Goal: Task Accomplishment & Management: Manage account settings

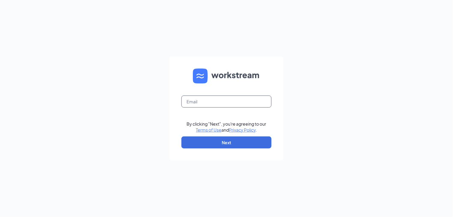
click at [199, 100] on input "text" at bounding box center [226, 102] width 90 height 12
type input "[PERSON_NAME][EMAIL_ADDRESS][DOMAIN_NAME]"
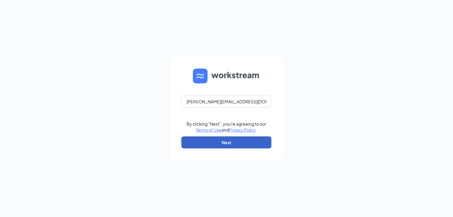
click at [224, 143] on button "Next" at bounding box center [226, 142] width 90 height 12
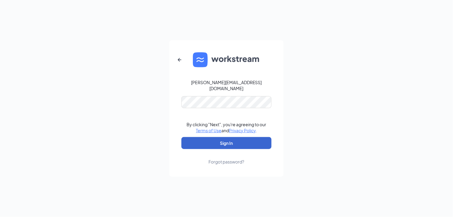
click at [224, 143] on button "Sign In" at bounding box center [226, 143] width 90 height 12
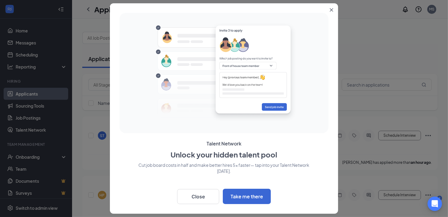
click at [332, 10] on icon "Close" at bounding box center [331, 9] width 3 height 3
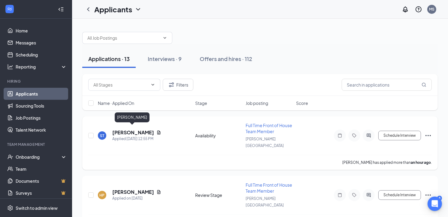
click at [133, 129] on h5 "[PERSON_NAME]" at bounding box center [133, 132] width 42 height 7
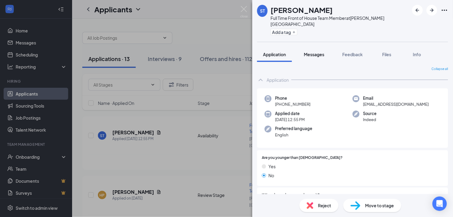
click at [312, 52] on span "Messages" at bounding box center [314, 54] width 20 height 5
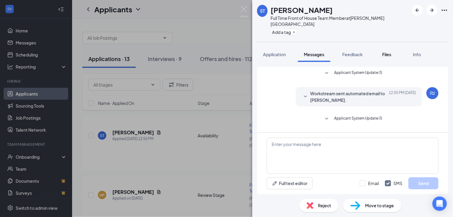
click at [387, 52] on span "Files" at bounding box center [386, 54] width 9 height 5
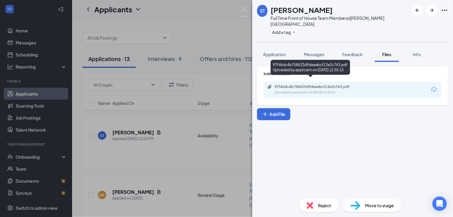
click at [305, 84] on div "97f46dc4b758623d9deaebcf13e2c763.pdf" at bounding box center [317, 86] width 84 height 5
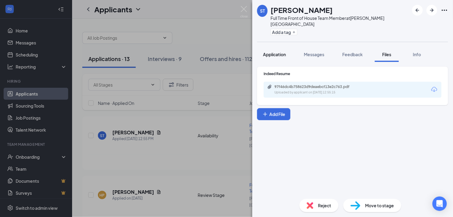
click at [271, 52] on span "Application" at bounding box center [274, 54] width 23 height 5
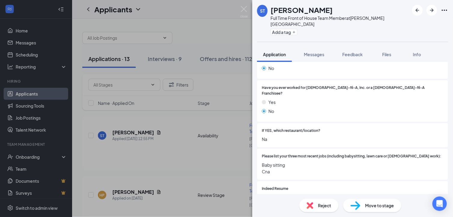
scroll to position [203, 0]
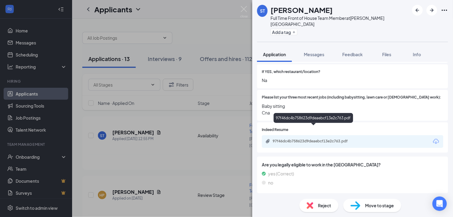
click at [302, 139] on div "97f46dc4b758623d9deaebcf13e2c763.pdf" at bounding box center [315, 141] width 84 height 5
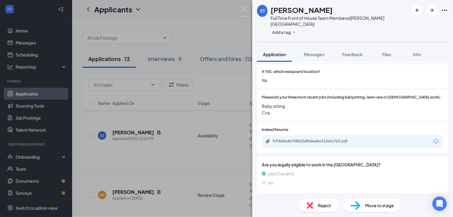
scroll to position [201, 0]
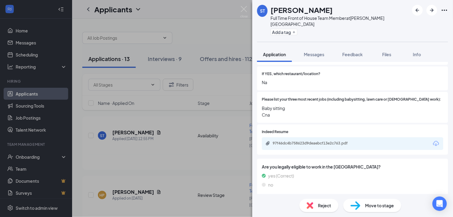
click at [136, 158] on div "ST [PERSON_NAME] Full Time Front of House Team Member at [PERSON_NAME][GEOGRAPH…" at bounding box center [226, 108] width 453 height 217
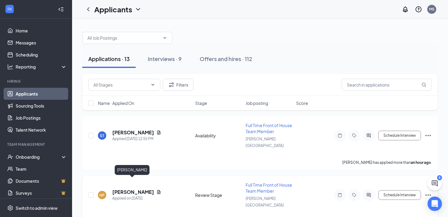
click at [139, 189] on h5 "[PERSON_NAME]" at bounding box center [133, 192] width 42 height 7
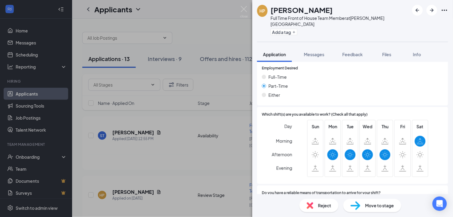
scroll to position [384, 0]
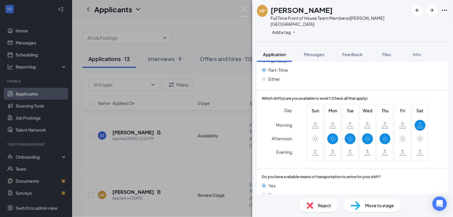
click at [314, 202] on div "Reject" at bounding box center [318, 205] width 39 height 13
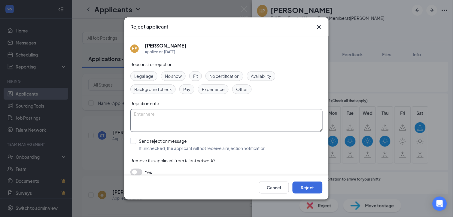
click at [209, 118] on textarea at bounding box center [226, 120] width 192 height 23
type textarea "L"
click at [275, 184] on button "Cancel" at bounding box center [274, 187] width 30 height 12
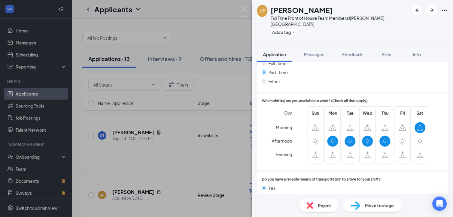
click at [187, 162] on div "HP [PERSON_NAME] Full Time Front of House Team Member at [PERSON_NAME][GEOGRAPH…" at bounding box center [226, 108] width 453 height 217
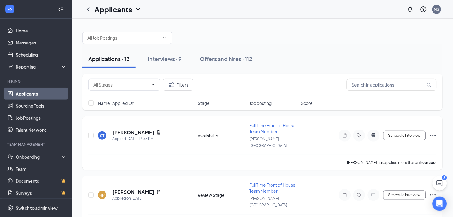
click at [134, 129] on h5 "[PERSON_NAME]" at bounding box center [133, 132] width 42 height 7
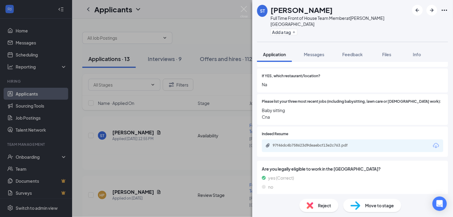
scroll to position [203, 0]
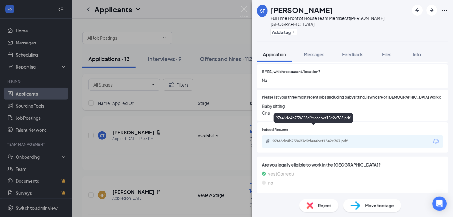
click at [295, 139] on div "97f46dc4b758623d9deaebcf13e2c763.pdf" at bounding box center [315, 141] width 84 height 5
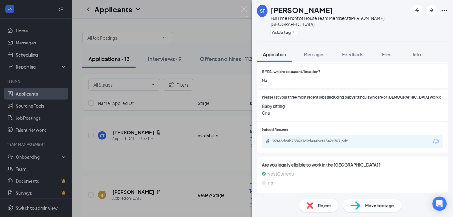
click at [323, 204] on span "Reject" at bounding box center [324, 205] width 13 height 7
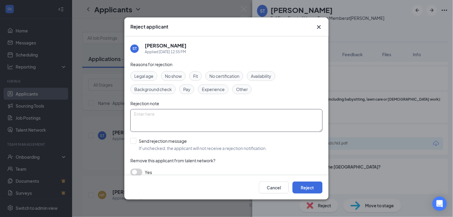
click at [174, 115] on textarea at bounding box center [226, 120] width 192 height 23
click at [198, 75] on span "Fit" at bounding box center [195, 76] width 5 height 7
click at [266, 74] on span "Availability" at bounding box center [261, 76] width 21 height 7
click at [171, 117] on textarea at bounding box center [226, 120] width 192 height 23
type textarea "L"
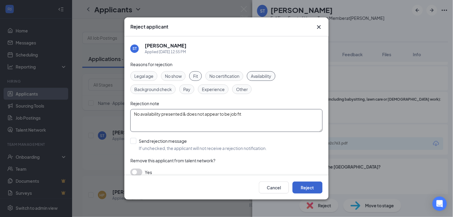
type textarea "No availability presented & does not appear to be job fit"
click at [307, 187] on button "Reject" at bounding box center [308, 187] width 30 height 12
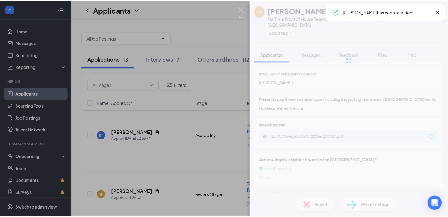
scroll to position [197, 0]
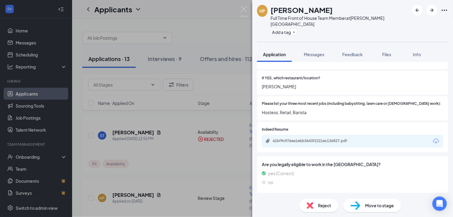
click at [199, 70] on div "HP [PERSON_NAME] Full Time Front of House Team Member at [PERSON_NAME][GEOGRAPH…" at bounding box center [226, 108] width 453 height 217
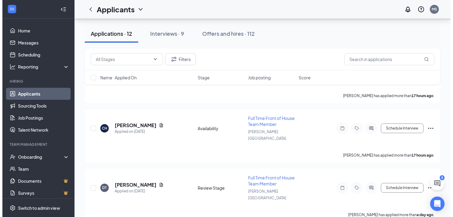
scroll to position [80, 0]
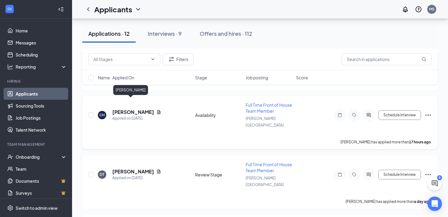
click at [130, 109] on h5 "[PERSON_NAME]" at bounding box center [133, 112] width 42 height 7
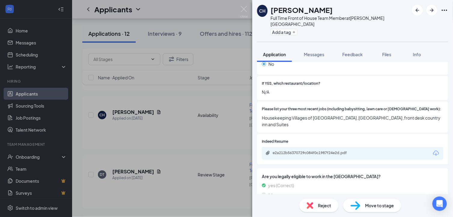
scroll to position [197, 0]
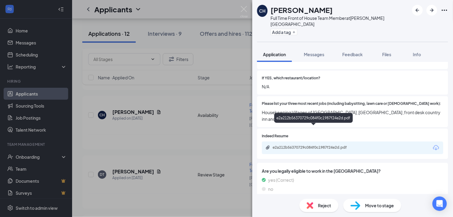
click at [295, 145] on div "e2a212b56370729c084f0c1987f24e2d.pdf" at bounding box center [315, 147] width 84 height 5
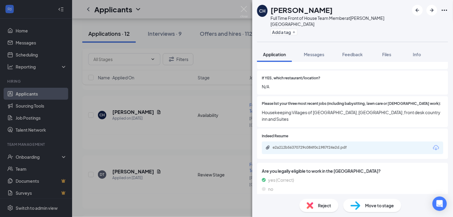
click at [311, 204] on img at bounding box center [310, 205] width 7 height 7
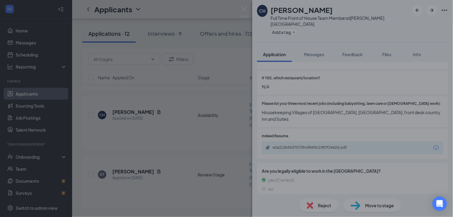
scroll to position [195, 0]
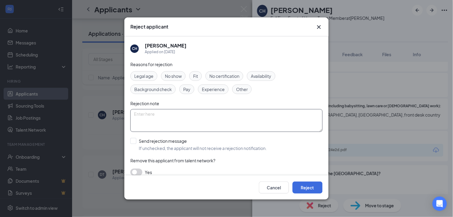
click at [193, 124] on textarea at bounding box center [226, 120] width 192 height 23
click at [193, 124] on textarea "N" at bounding box center [226, 120] width 192 height 23
type textarea "No availability provided & risk of short term hire"
click at [198, 74] on span "Fit" at bounding box center [195, 76] width 5 height 7
click at [269, 76] on span "Availability" at bounding box center [261, 76] width 21 height 7
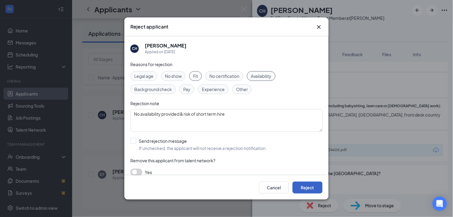
click at [306, 187] on button "Reject" at bounding box center [308, 187] width 30 height 12
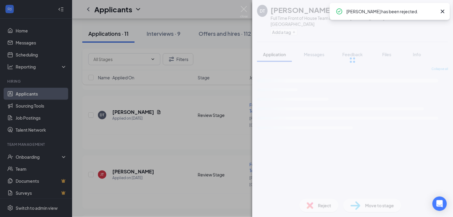
click at [148, 132] on div "DT [PERSON_NAME] Full Time Front of House Team Member at [PERSON_NAME][GEOGRAPH…" at bounding box center [226, 108] width 453 height 217
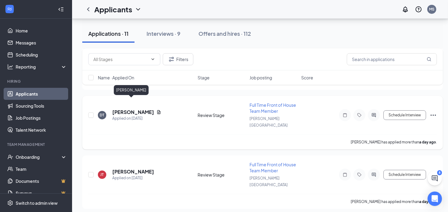
click at [132, 109] on h5 "[PERSON_NAME]" at bounding box center [133, 112] width 42 height 7
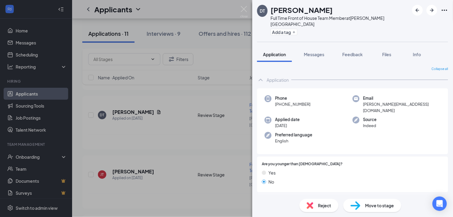
click at [132, 101] on div "DT [PERSON_NAME] Full Time Front of House Team Member at [PERSON_NAME][GEOGRAPH…" at bounding box center [226, 108] width 453 height 217
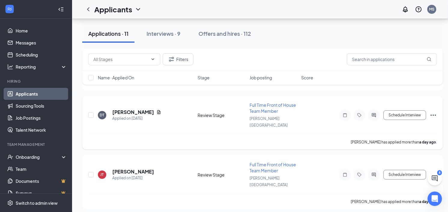
click at [138, 109] on h5 "[PERSON_NAME]" at bounding box center [133, 112] width 42 height 7
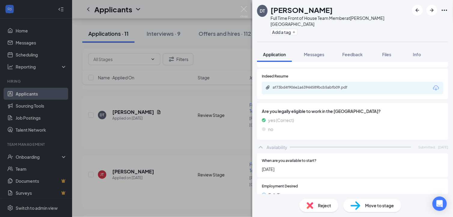
scroll to position [272, 0]
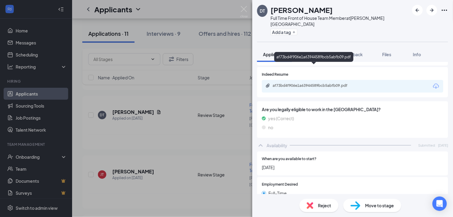
click at [298, 83] on div "af73bd4f906e1a63944589bcb5abfb09.pdf" at bounding box center [315, 85] width 84 height 5
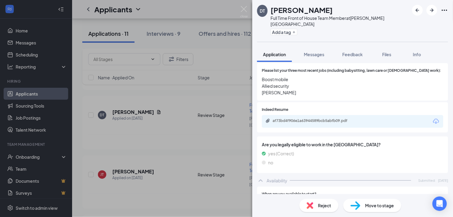
scroll to position [398, 0]
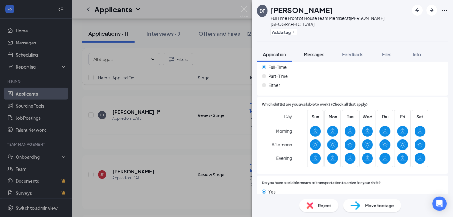
click at [317, 52] on span "Messages" at bounding box center [314, 54] width 20 height 5
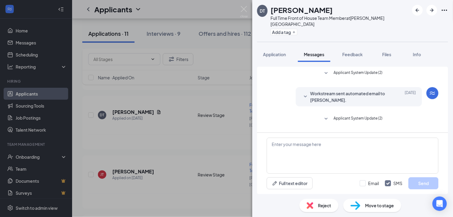
scroll to position [47, 0]
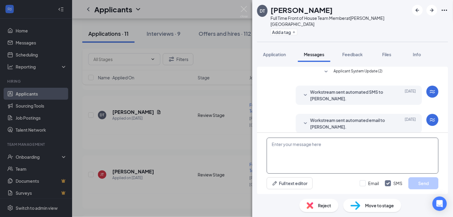
click at [291, 145] on textarea at bounding box center [353, 156] width 172 height 36
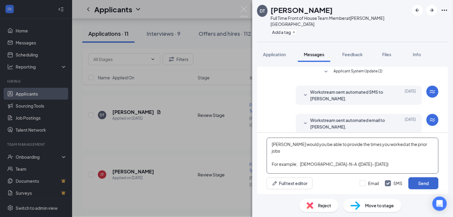
type textarea "[PERSON_NAME] would you be able to provide the times you worked at the prior jo…"
drag, startPoint x: 426, startPoint y: 181, endPoint x: 423, endPoint y: 183, distance: 3.9
click at [423, 183] on button "Send" at bounding box center [423, 183] width 30 height 12
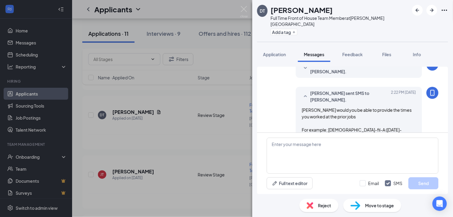
scroll to position [106, 0]
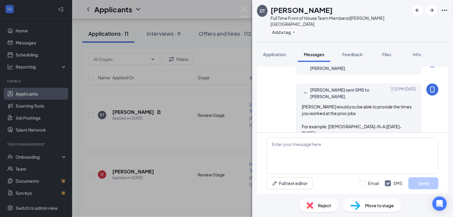
click at [139, 139] on div "DT [PERSON_NAME] Full Time Front of House Team Member at [PERSON_NAME][GEOGRAPH…" at bounding box center [226, 108] width 453 height 217
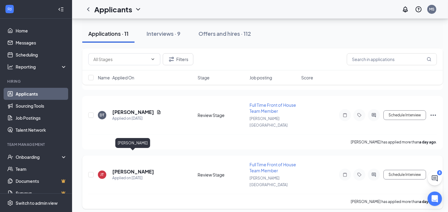
click at [141, 168] on h5 "[PERSON_NAME]" at bounding box center [133, 171] width 42 height 7
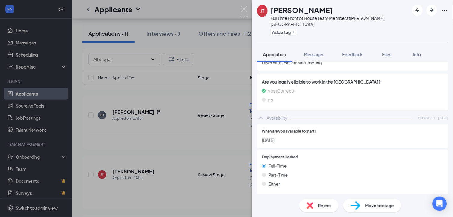
scroll to position [251, 0]
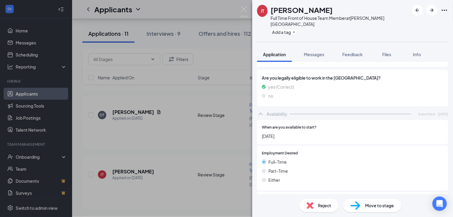
drag, startPoint x: 451, startPoint y: 188, endPoint x: 345, endPoint y: 159, distance: 110.7
click at [345, 168] on div "Part-Time" at bounding box center [352, 171] width 181 height 7
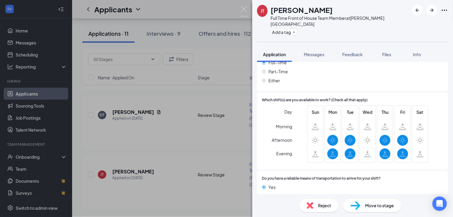
scroll to position [352, 0]
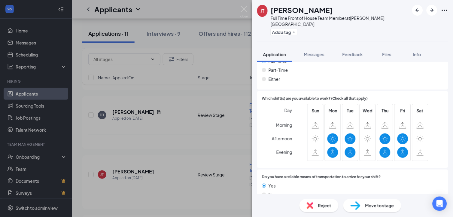
click at [310, 204] on img at bounding box center [310, 205] width 7 height 7
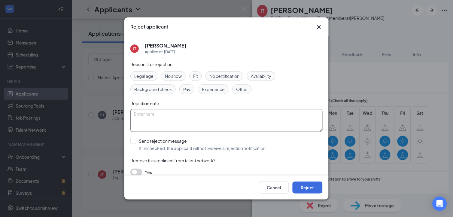
click at [223, 119] on textarea at bounding box center [226, 120] width 192 height 23
type textarea "Extremely limited availability"
click at [310, 185] on button "Reject" at bounding box center [308, 187] width 30 height 12
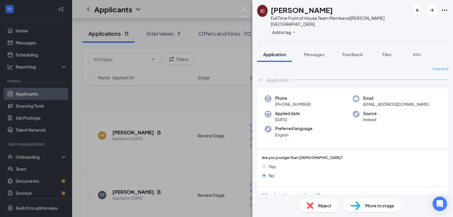
click at [137, 140] on div "JC joshua cozart Full Time Front of House Team Member at Harper Road Add a tag …" at bounding box center [226, 108] width 453 height 217
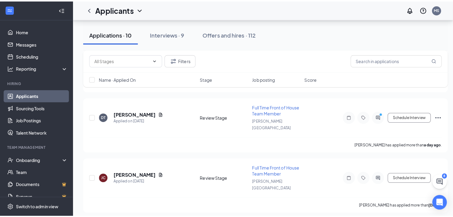
scroll to position [80, 0]
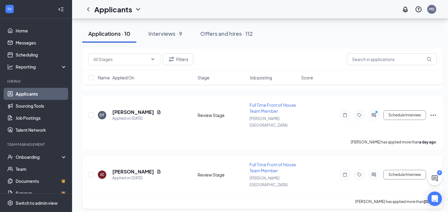
drag, startPoint x: 449, startPoint y: 208, endPoint x: 149, endPoint y: 172, distance: 301.9
click at [149, 172] on div "JC joshua cozart Applied on Aug 24 Review Stage Full Time Front of House Team M…" at bounding box center [262, 177] width 349 height 32
click at [125, 168] on h5 "[PERSON_NAME]" at bounding box center [133, 171] width 42 height 7
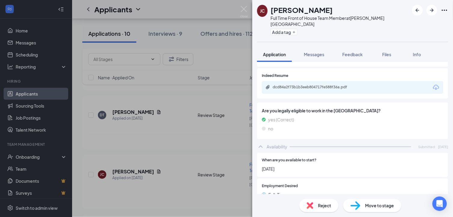
scroll to position [384, 0]
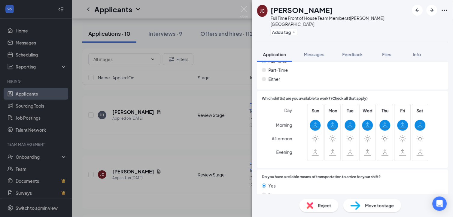
click at [315, 203] on div "Reject" at bounding box center [318, 205] width 39 height 13
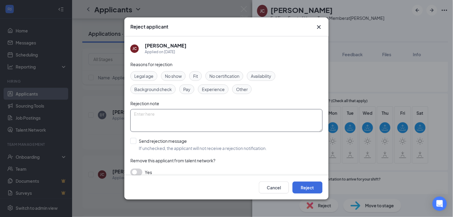
click at [211, 117] on textarea at bounding box center [226, 120] width 192 height 23
type textarea "ZERO availability other than Morning shifts"
click at [304, 186] on button "Reject" at bounding box center [308, 187] width 30 height 12
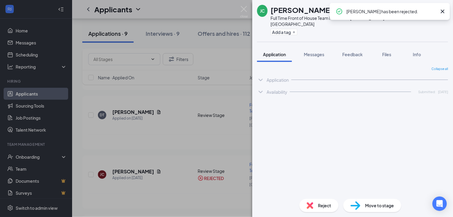
click at [139, 188] on div "JC Jermaine Callens Full Time Front of House Team Member at Harper Road Add a t…" at bounding box center [226, 108] width 453 height 217
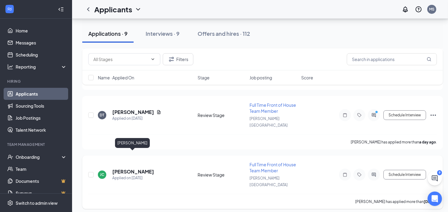
click at [135, 168] on h5 "[PERSON_NAME]" at bounding box center [133, 171] width 42 height 7
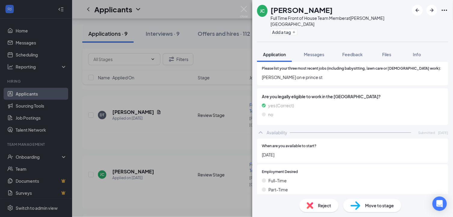
scroll to position [352, 0]
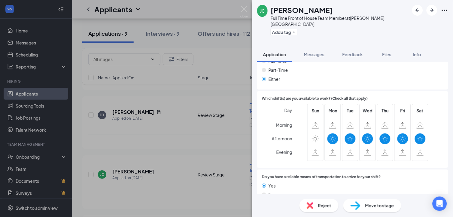
click at [308, 206] on img at bounding box center [310, 205] width 7 height 7
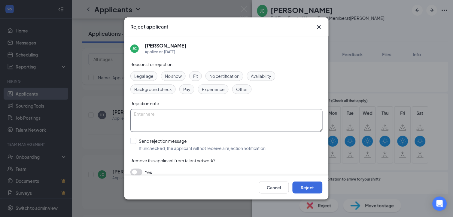
click at [205, 117] on textarea at bounding box center [226, 120] width 192 height 23
click at [259, 74] on span "Availability" at bounding box center [261, 76] width 21 height 7
click at [172, 122] on textarea at bounding box center [226, 120] width 192 height 23
type textarea "Only MID shift availability"
click at [313, 188] on button "Reject" at bounding box center [308, 187] width 30 height 12
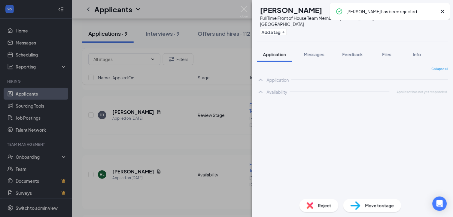
click at [141, 139] on div "HL Harley LaRue Full Time Front of House Team Member at Harper Road Add a tag A…" at bounding box center [226, 108] width 453 height 217
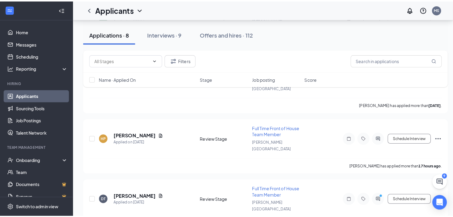
scroll to position [467, 0]
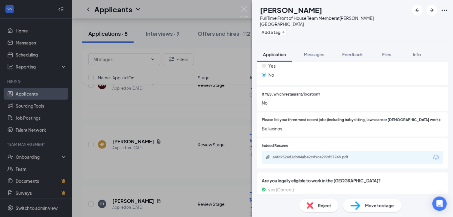
scroll to position [197, 0]
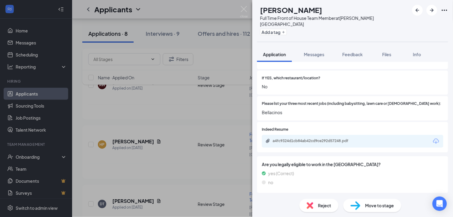
click at [297, 135] on div "a4fc9324d1cb84ab42cd9ce292d57248.pdf" at bounding box center [352, 141] width 181 height 13
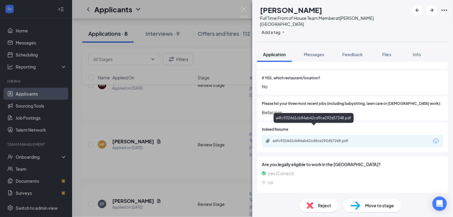
click at [295, 138] on div "a4fc9324d1cb84ab42cd9ce292d57248.pdf" at bounding box center [315, 140] width 84 height 5
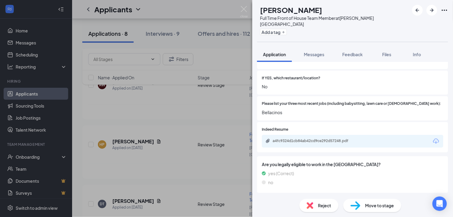
scroll to position [195, 0]
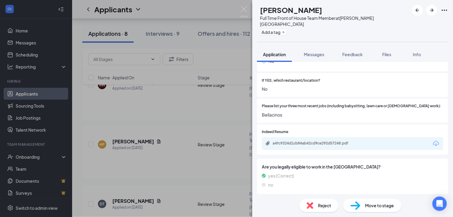
click at [317, 204] on div "Reject" at bounding box center [318, 205] width 39 height 13
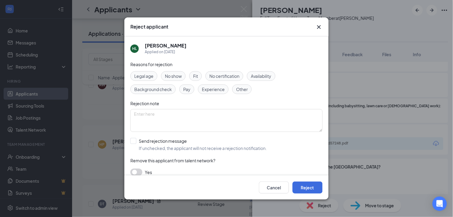
click at [260, 77] on span "Availability" at bounding box center [261, 76] width 21 height 7
click at [159, 125] on textarea at bounding box center [226, 120] width 192 height 23
type textarea "No availability provided & possible risk of a short term hire"
click at [305, 187] on button "Reject" at bounding box center [308, 187] width 30 height 12
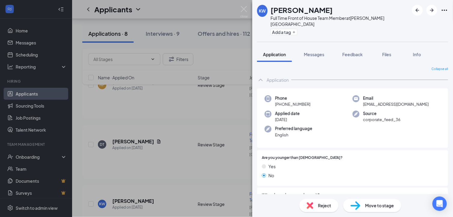
click at [165, 118] on div "KW Kayla Wood Full Time Front of House Team Member at Harper Road Add a tag App…" at bounding box center [226, 108] width 453 height 217
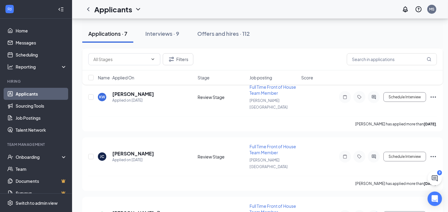
scroll to position [596, 0]
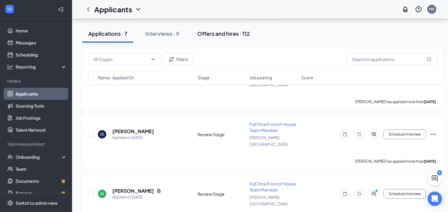
click at [211, 32] on div "Offers and hires · 112" at bounding box center [223, 34] width 53 height 8
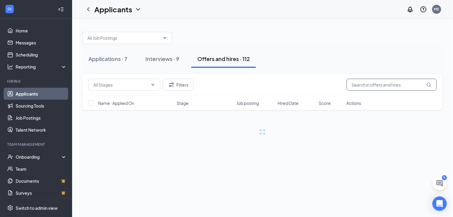
click at [376, 85] on input "text" at bounding box center [392, 85] width 90 height 12
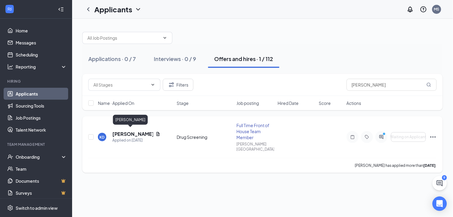
click at [122, 131] on h5 "Kris Dixon" at bounding box center [132, 134] width 41 height 7
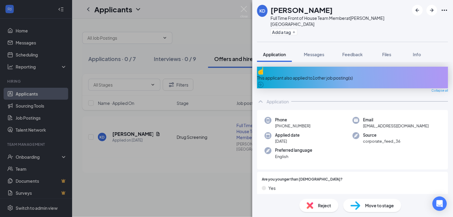
drag, startPoint x: 308, startPoint y: 116, endPoint x: 275, endPoint y: 114, distance: 32.2
click at [275, 123] on span "+1 (540) 355-0305" at bounding box center [292, 126] width 35 height 6
click at [276, 123] on span "+1 (540) 355-0305" at bounding box center [292, 126] width 35 height 6
drag, startPoint x: 276, startPoint y: 114, endPoint x: 313, endPoint y: 116, distance: 37.0
click at [313, 117] on div "Phone +1 (540) 355-0305" at bounding box center [309, 123] width 88 height 12
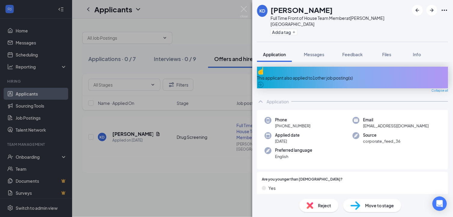
click at [218, 88] on div "KD Kris Dixon Full Time Front of House Team Member at Harper Road Add a tag App…" at bounding box center [226, 108] width 453 height 217
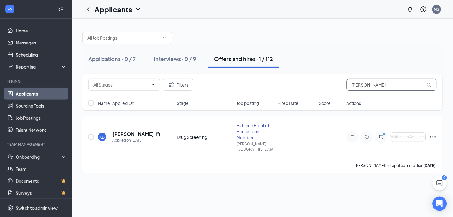
click at [376, 84] on input "dixon" at bounding box center [392, 85] width 90 height 12
type input "d"
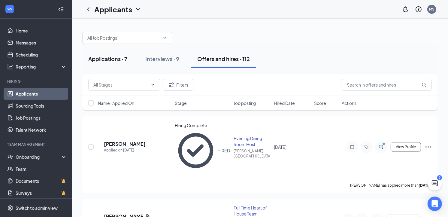
click at [104, 56] on div "Applications · 7" at bounding box center [107, 59] width 39 height 8
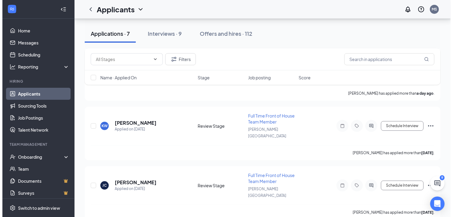
scroll to position [123, 0]
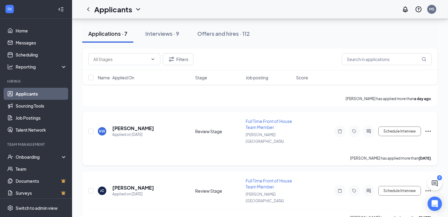
click at [130, 118] on div "KW Kayla Wood Applied on Aug 22 Review Stage Full Time Front of House Team Memb…" at bounding box center [260, 134] width 344 height 32
click at [127, 125] on h5 "[PERSON_NAME]" at bounding box center [133, 128] width 42 height 7
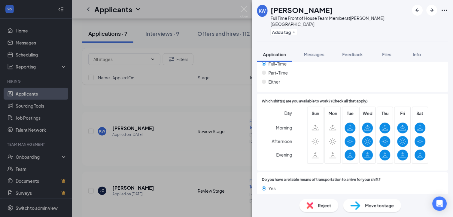
scroll to position [372, 0]
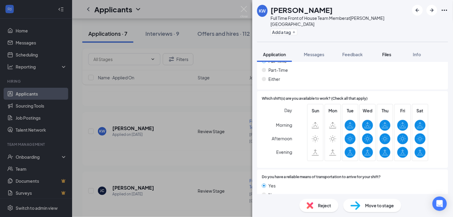
click at [385, 52] on span "Files" at bounding box center [386, 54] width 9 height 5
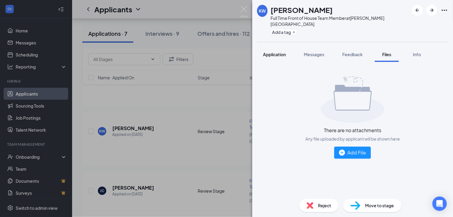
click at [274, 52] on span "Application" at bounding box center [274, 54] width 23 height 5
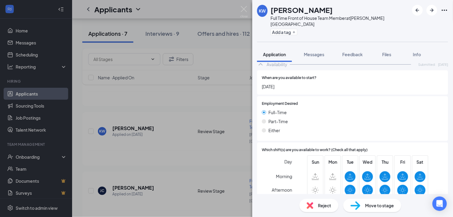
scroll to position [372, 0]
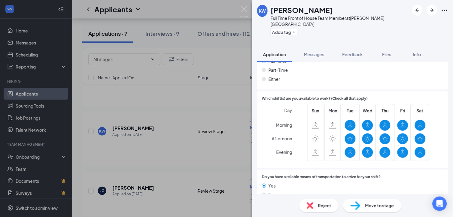
click at [319, 204] on span "Reject" at bounding box center [324, 205] width 13 height 7
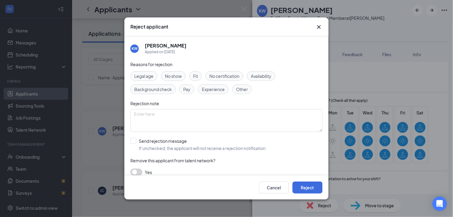
click at [197, 74] on span "Fit" at bounding box center [195, 76] width 5 height 7
click at [268, 77] on span "Availability" at bounding box center [261, 76] width 21 height 7
click at [155, 120] on textarea at bounding box center [226, 120] width 192 height 23
click at [199, 115] on textarea "No Monday availability &" at bounding box center [226, 120] width 192 height 23
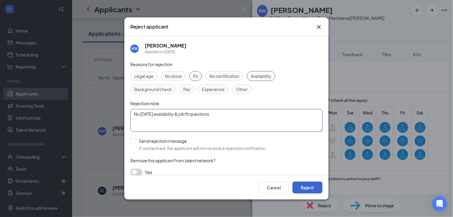
type textarea "No Monday availability & job fit questions"
click at [309, 185] on button "Reject" at bounding box center [308, 187] width 30 height 12
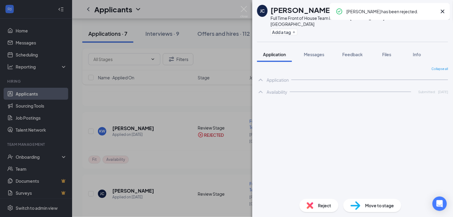
click at [162, 149] on div "JC John Cook Full Time Front of House Team Member at Harper Road Add a tag Appl…" at bounding box center [226, 108] width 453 height 217
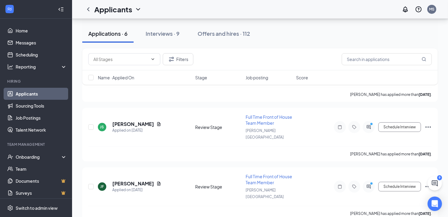
scroll to position [216, 0]
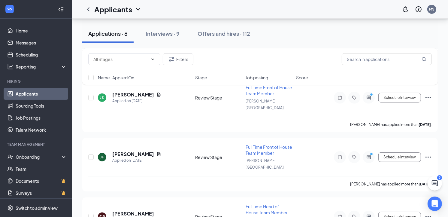
click at [437, 180] on div "9" at bounding box center [439, 177] width 5 height 5
click at [435, 184] on icon "ChatActive" at bounding box center [434, 183] width 7 height 7
click at [404, 208] on div "Chat 9" at bounding box center [409, 196] width 11 height 41
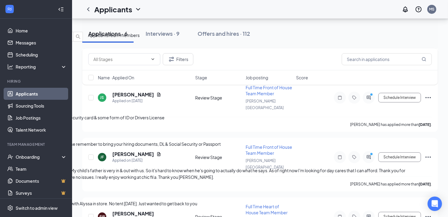
click at [34, 80] on span "Aiden Tabor" at bounding box center [17, 77] width 34 height 5
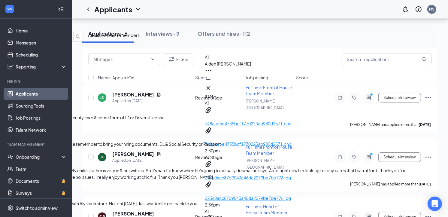
drag, startPoint x: 243, startPoint y: 205, endPoint x: 211, endPoint y: 193, distance: 33.5
type textarea "If you are able to swing by for your uniforms I have them ready"
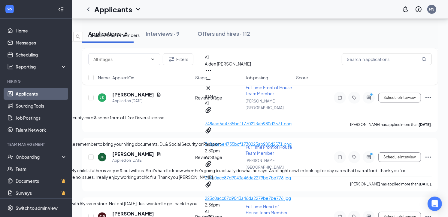
click at [346, 68] on div "Oh, it's Hailey, BTW 🤣" at bounding box center [207, 64] width 415 height 7
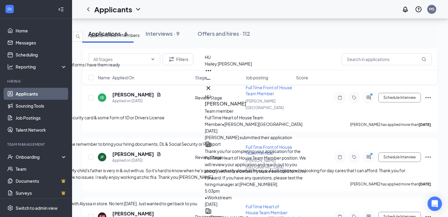
click at [109, 38] on span "Applicants" at bounding box center [98, 34] width 21 height 5
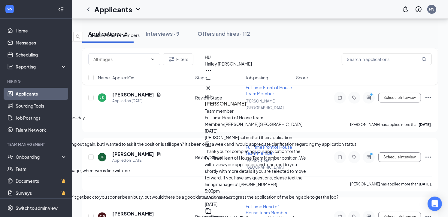
click at [346, 94] on div "Every thing cool still brother?" at bounding box center [207, 91] width 415 height 7
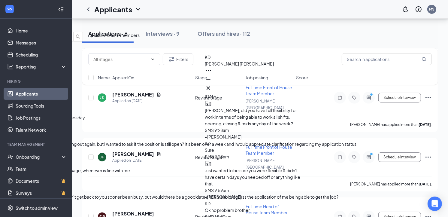
type textarea "Hey Kris, I just let you a voicemail"
click at [351, 118] on div "Need to reschedule for next Tuesday or wendsday" at bounding box center [207, 117] width 415 height 7
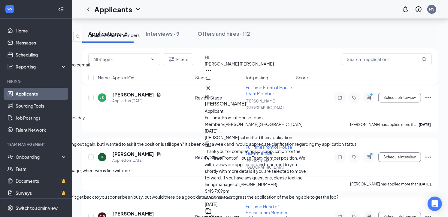
type textarea "We can go for Next Wednesday"
click at [352, 141] on div "Good morning. I apologize for reaching out again, but I wanted to ask if the po…" at bounding box center [207, 144] width 415 height 7
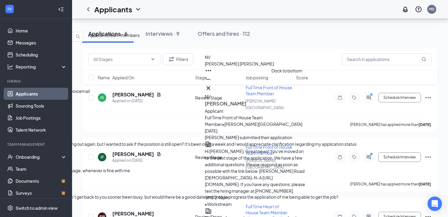
click at [212, 83] on icon "Minimize" at bounding box center [208, 79] width 7 height 7
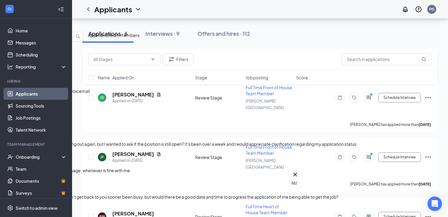
click at [34, 154] on span "[PERSON_NAME]" at bounding box center [17, 156] width 34 height 5
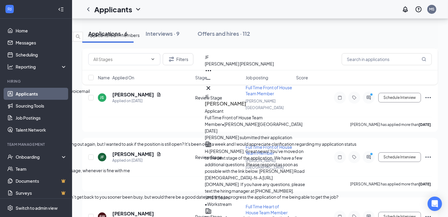
type textarea "Hello Jennifer, would tomorrow @9am work ?"
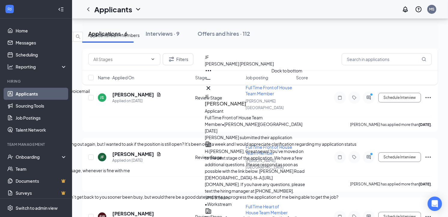
click at [212, 83] on icon "Minimize" at bounding box center [208, 79] width 7 height 7
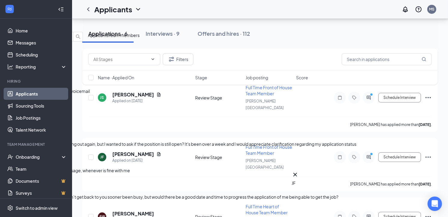
click at [34, 181] on span "Jace Ford" at bounding box center [17, 183] width 34 height 5
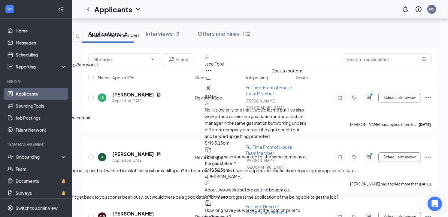
click at [212, 83] on icon "Minimize" at bounding box center [208, 79] width 7 height 7
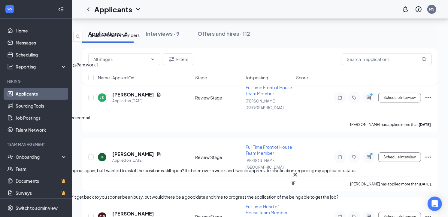
click at [341, 141] on div "Yes" at bounding box center [207, 144] width 415 height 7
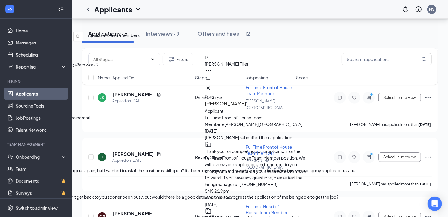
type textarea "Send those over when you get the opportunity to do so"
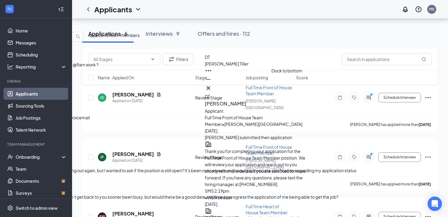
click at [212, 83] on icon "Minimize" at bounding box center [208, 79] width 7 height 7
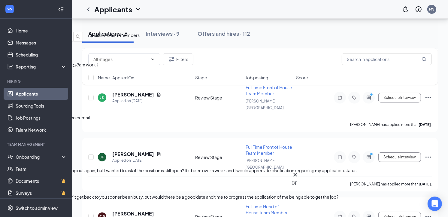
click at [34, 207] on span "[PERSON_NAME]" at bounding box center [17, 209] width 34 height 5
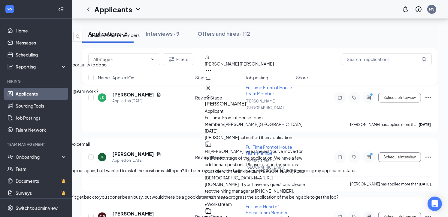
click at [212, 83] on icon "Minimize" at bounding box center [208, 79] width 7 height 7
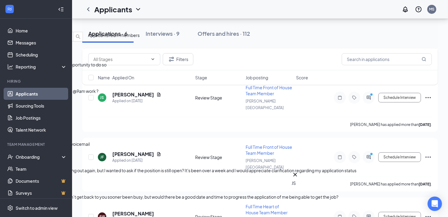
click at [140, 38] on span "Team members" at bounding box center [124, 34] width 31 height 5
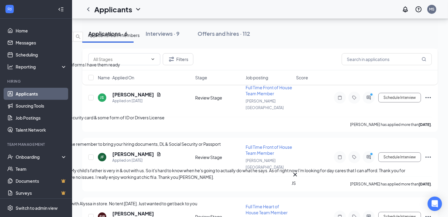
click at [109, 38] on span "Applicants" at bounding box center [98, 34] width 21 height 5
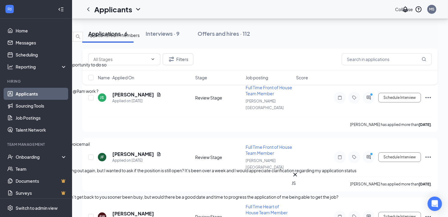
click at [8, 23] on icon "ChevronDown" at bounding box center [4, 26] width 7 height 7
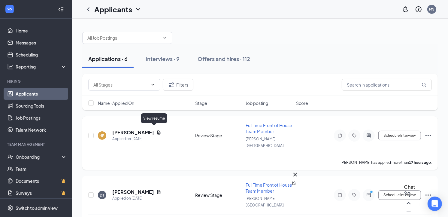
click at [157, 130] on icon "Document" at bounding box center [158, 132] width 3 height 4
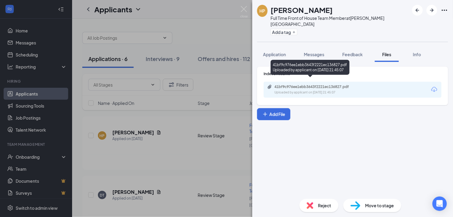
click at [308, 84] on div "41bf9c976ee1ebb3643f2221ec136827.pdf" at bounding box center [317, 86] width 84 height 5
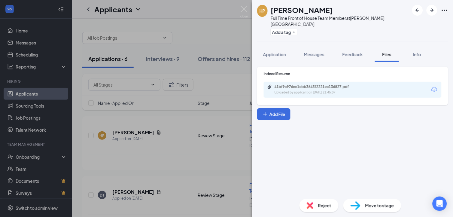
click at [173, 115] on div "HP Hannah Plumley Full Time Front of House Team Member at Harper Road Add a tag…" at bounding box center [226, 108] width 453 height 217
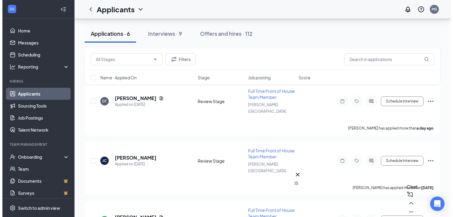
scroll to position [101, 0]
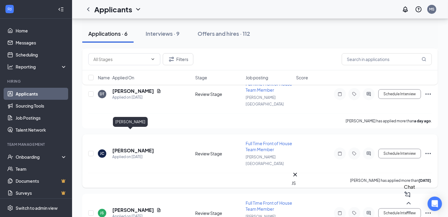
click at [119, 147] on h5 "[PERSON_NAME]" at bounding box center [133, 150] width 42 height 7
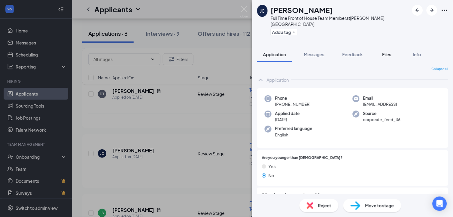
click at [386, 52] on span "Files" at bounding box center [386, 54] width 9 height 5
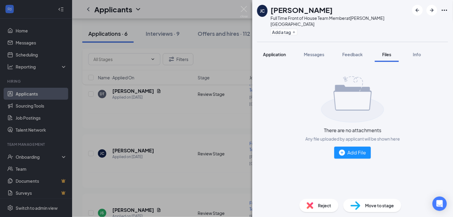
click at [275, 52] on span "Application" at bounding box center [274, 54] width 23 height 5
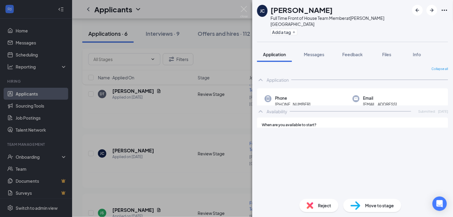
click at [313, 204] on img at bounding box center [310, 205] width 7 height 7
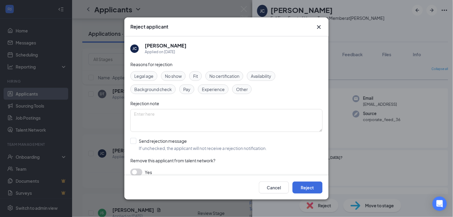
click at [197, 77] on span "Fit" at bounding box center [195, 76] width 5 height 7
click at [177, 114] on textarea at bounding box center [226, 120] width 192 height 23
click at [175, 119] on textarea at bounding box center [226, 120] width 192 height 23
click at [265, 74] on span "Availability" at bounding box center [261, 76] width 21 height 7
click at [197, 116] on textarea at bounding box center [226, 120] width 192 height 23
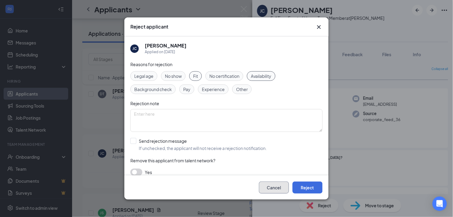
click at [275, 190] on button "Cancel" at bounding box center [274, 187] width 30 height 12
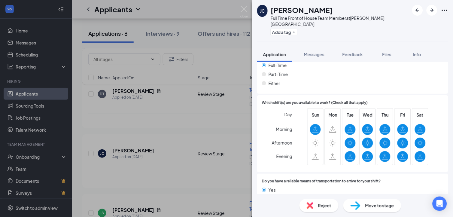
scroll to position [352, 0]
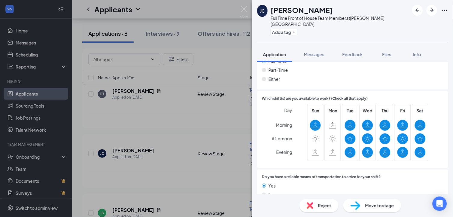
click at [310, 204] on img at bounding box center [310, 205] width 7 height 7
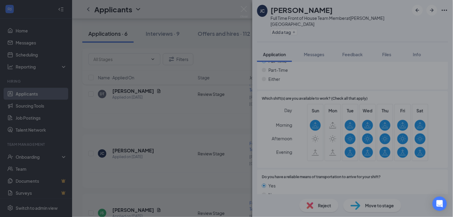
scroll to position [349, 0]
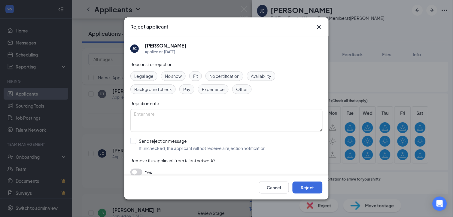
click at [266, 75] on span "Availability" at bounding box center [261, 76] width 21 height 7
click at [198, 77] on span "Fit" at bounding box center [195, 76] width 5 height 7
click at [162, 118] on textarea at bounding box center [226, 120] width 192 height 23
click at [161, 116] on textarea at bounding box center [226, 120] width 192 height 23
click at [167, 117] on textarea at bounding box center [226, 120] width 192 height 23
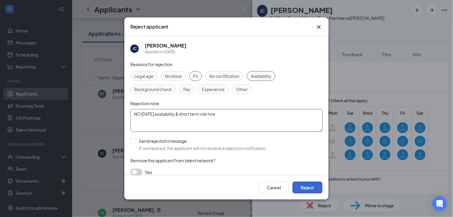
type textarea "NO Monday availability & short term risk hire"
click at [308, 185] on button "Reject" at bounding box center [308, 187] width 30 height 12
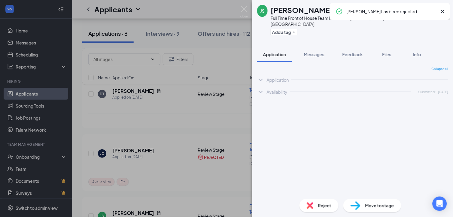
click at [172, 115] on div "JS Jonathon Smith Full Time Front of House Team Member at Harper Road Add a tag…" at bounding box center [226, 108] width 453 height 217
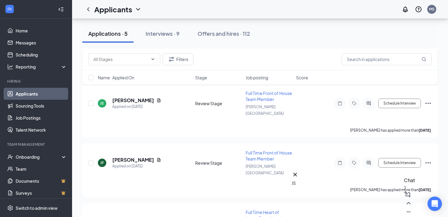
scroll to position [163, 0]
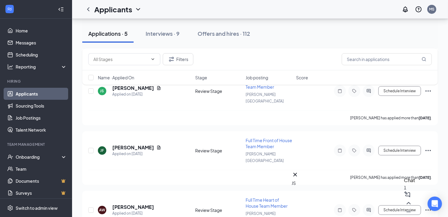
click at [404, 184] on h3 "Chat" at bounding box center [409, 180] width 11 height 8
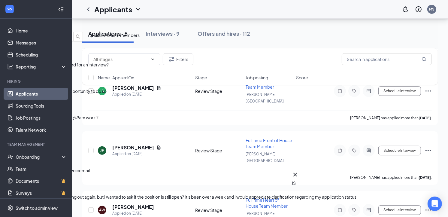
click at [359, 68] on div "Will I get a message or call if I get asked for an interview?" at bounding box center [207, 64] width 415 height 7
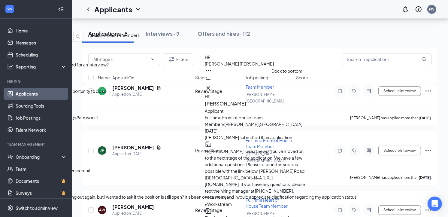
click at [212, 83] on icon "Minimize" at bounding box center [208, 79] width 7 height 7
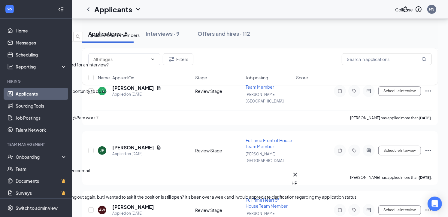
click at [8, 24] on icon "ChevronDown" at bounding box center [4, 26] width 7 height 7
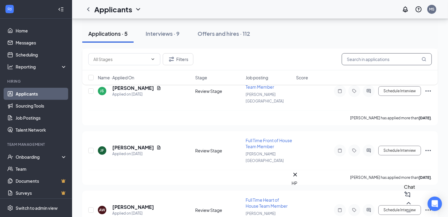
click at [401, 59] on input "text" at bounding box center [387, 59] width 90 height 12
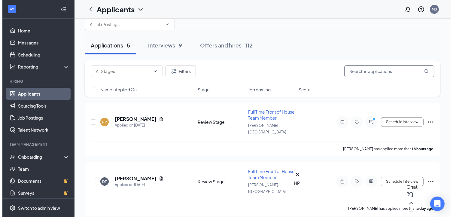
scroll to position [0, 0]
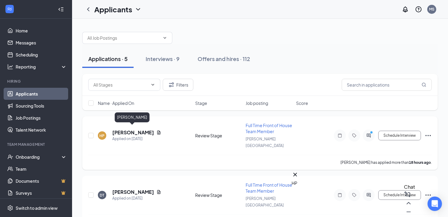
click at [140, 129] on h5 "[PERSON_NAME]" at bounding box center [133, 132] width 42 height 7
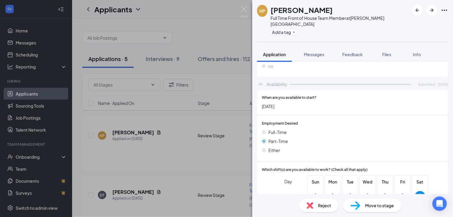
scroll to position [384, 0]
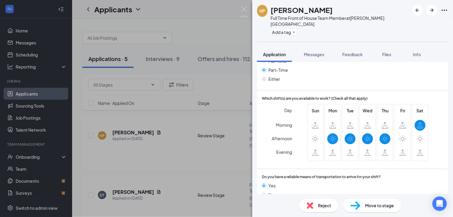
click at [308, 205] on img at bounding box center [310, 205] width 7 height 7
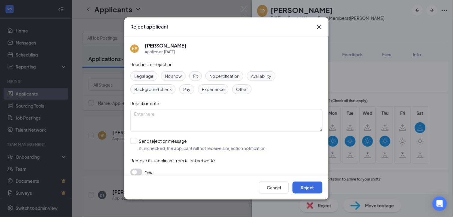
click at [196, 75] on span "Fit" at bounding box center [195, 76] width 5 height 7
click at [176, 117] on textarea at bounding box center [226, 120] width 192 height 23
click at [259, 75] on span "Availability" at bounding box center [261, 76] width 21 height 7
click at [263, 76] on span "Availability" at bounding box center [261, 76] width 21 height 7
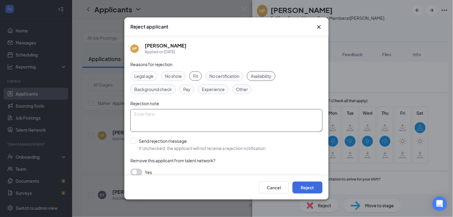
click at [189, 120] on textarea at bounding box center [226, 120] width 192 height 23
click at [190, 116] on textarea at bounding box center [226, 120] width 192 height 23
click at [179, 116] on textarea at bounding box center [226, 120] width 192 height 23
click at [194, 119] on textarea at bounding box center [226, 120] width 192 height 23
click at [196, 119] on textarea at bounding box center [226, 120] width 192 height 23
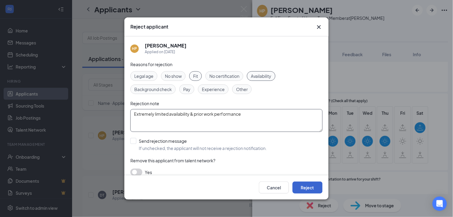
type textarea "Extremely limited availability & prior work performance"
click at [305, 185] on button "Reject" at bounding box center [308, 187] width 30 height 12
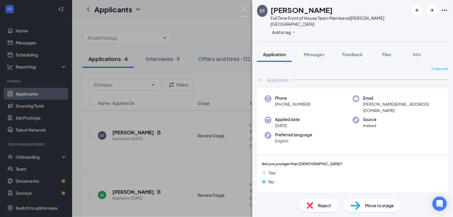
click at [187, 47] on div "DT [PERSON_NAME] Full Time Front of House Team Member at [PERSON_NAME][GEOGRAPH…" at bounding box center [226, 108] width 453 height 217
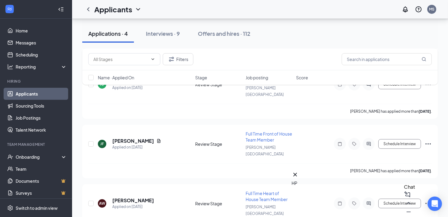
scroll to position [103, 0]
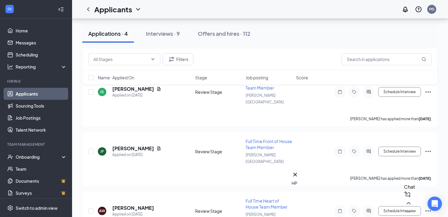
click at [404, 206] on div "Chat" at bounding box center [409, 200] width 11 height 34
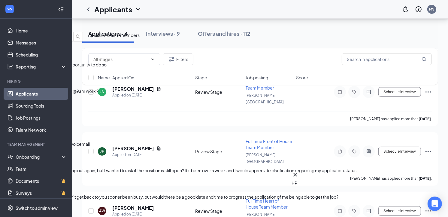
click at [364, 132] on div "Kris Dixon 3:00pm" at bounding box center [207, 133] width 415 height 13
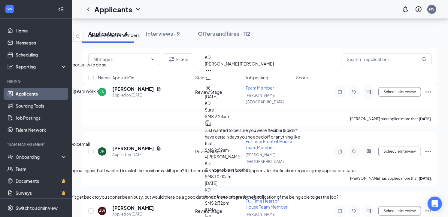
click at [8, 23] on icon "ChevronDown" at bounding box center [4, 26] width 7 height 7
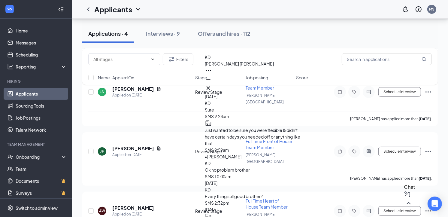
click at [231, 66] on span "Kris Dixon" at bounding box center [239, 63] width 69 height 5
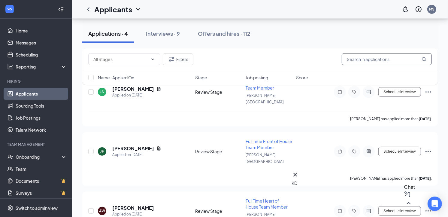
click at [365, 59] on input "text" at bounding box center [387, 59] width 90 height 12
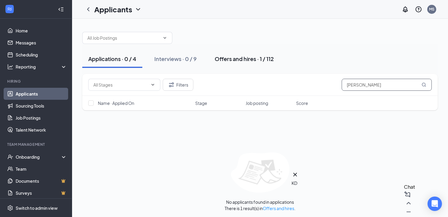
type input "kris dix"
click at [257, 61] on div "Offers and hires · 1 / 112" at bounding box center [244, 59] width 59 height 8
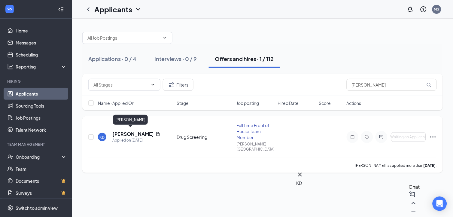
click at [127, 131] on h5 "Kris Dixon" at bounding box center [132, 134] width 41 height 7
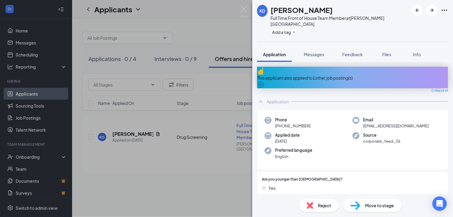
click at [153, 184] on div "KD Kris Dixon Full Time Front of House Team Member at Harper Road Add a tag App…" at bounding box center [226, 108] width 453 height 217
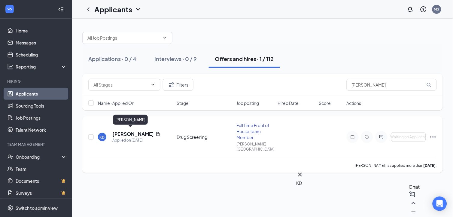
click at [128, 131] on h5 "Kris Dixon" at bounding box center [132, 134] width 41 height 7
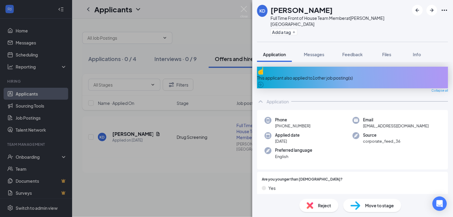
click at [138, 164] on div "KD Kris Dixon Full Time Front of House Team Member at Harper Road Add a tag App…" at bounding box center [226, 108] width 453 height 217
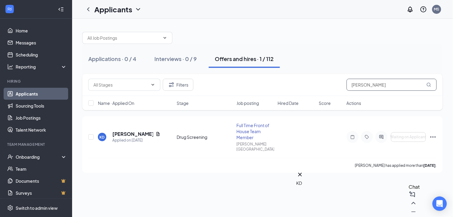
click at [377, 88] on input "kris dix" at bounding box center [392, 85] width 90 height 12
type input "k"
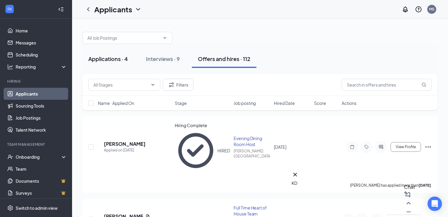
click at [108, 56] on div "Applications · 4" at bounding box center [108, 59] width 40 height 8
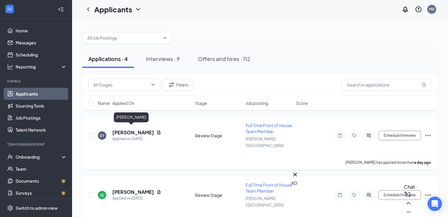
click at [130, 129] on h5 "[PERSON_NAME]" at bounding box center [133, 132] width 42 height 7
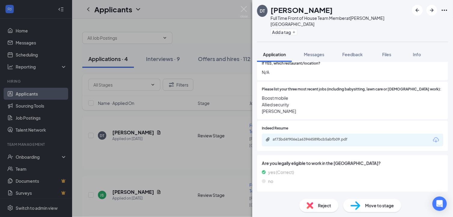
scroll to position [209, 0]
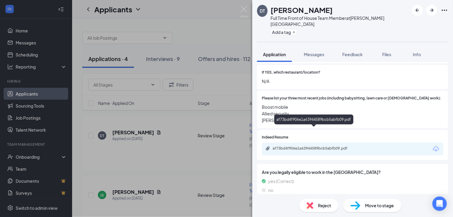
click at [301, 146] on div "af73bd4f906e1a63944589bcb5abfb09.pdf" at bounding box center [315, 148] width 84 height 5
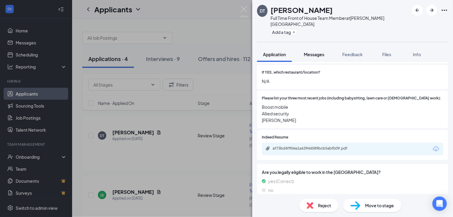
click at [322, 52] on span "Messages" at bounding box center [314, 54] width 20 height 5
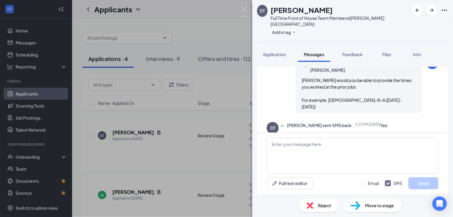
scroll to position [176, 0]
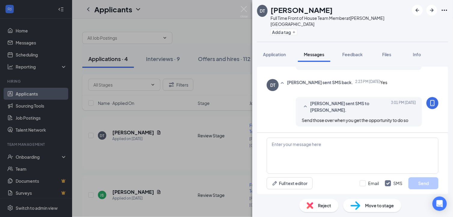
click at [165, 165] on div "DT Danielle Tiller Full Time Front of House Team Member at Harper Road Add a ta…" at bounding box center [226, 108] width 453 height 217
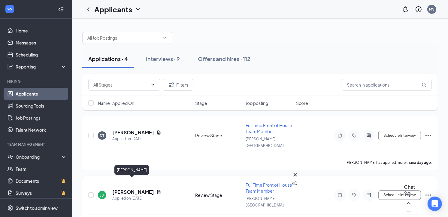
click at [130, 189] on h5 "[PERSON_NAME]" at bounding box center [133, 192] width 42 height 7
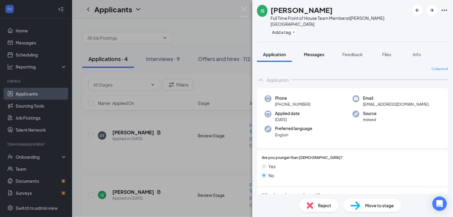
click at [318, 52] on span "Messages" at bounding box center [314, 54] width 20 height 5
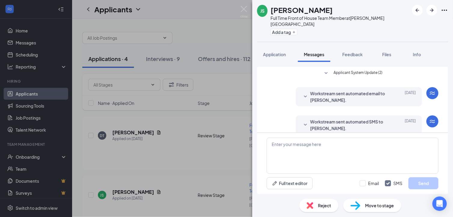
scroll to position [153, 0]
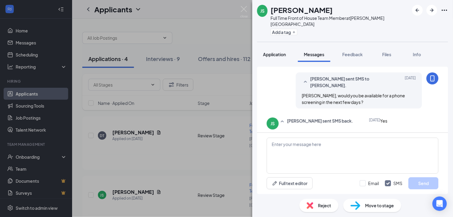
click at [275, 52] on span "Application" at bounding box center [274, 54] width 23 height 5
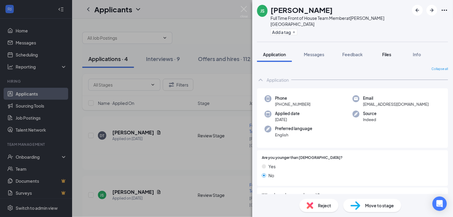
click at [391, 52] on span "Files" at bounding box center [386, 54] width 9 height 5
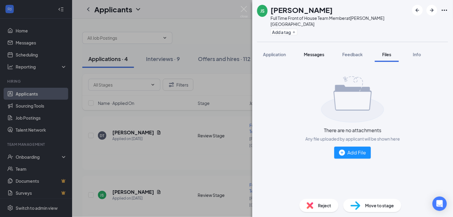
click at [310, 52] on span "Messages" at bounding box center [314, 54] width 20 height 5
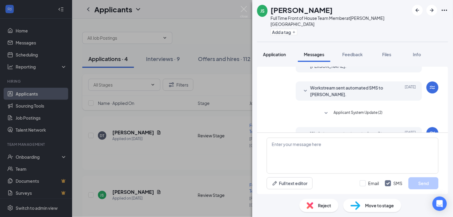
scroll to position [153, 0]
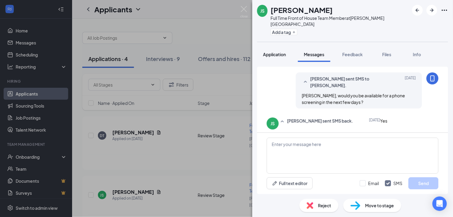
click at [277, 52] on span "Application" at bounding box center [274, 54] width 23 height 5
